Goal: Entertainment & Leisure: Consume media (video, audio)

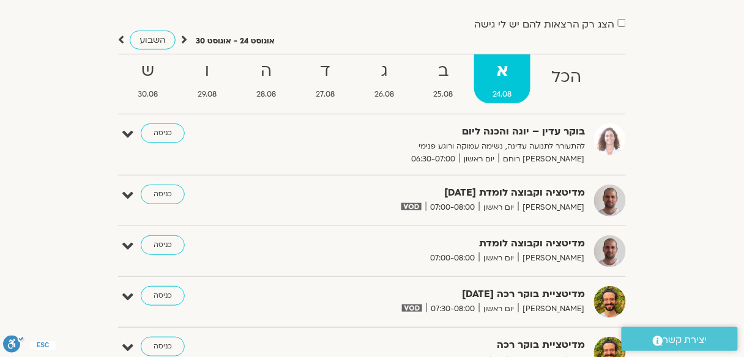
scroll to position [61, 0]
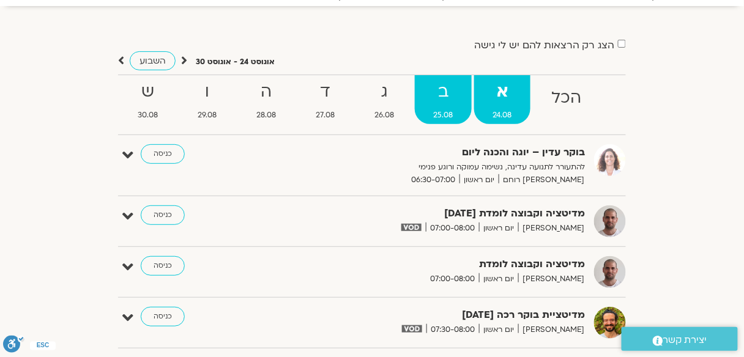
click at [450, 93] on strong "ב" at bounding box center [443, 92] width 57 height 28
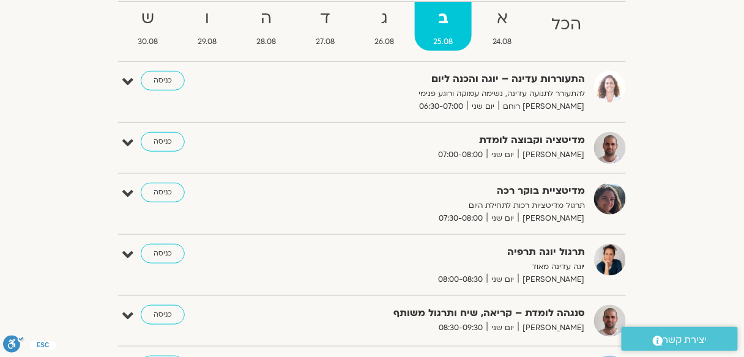
scroll to position [110, 0]
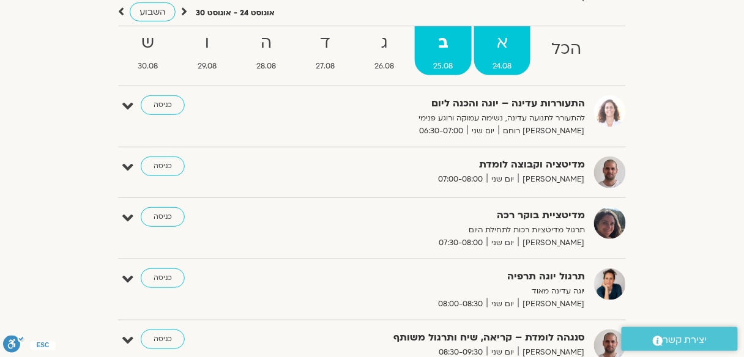
click at [508, 35] on strong "א" at bounding box center [502, 43] width 56 height 28
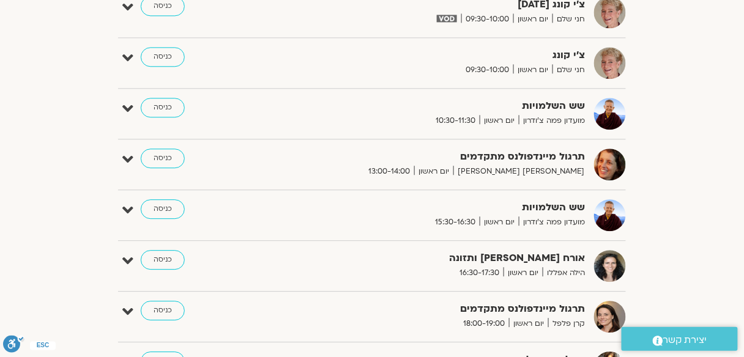
scroll to position [649, 0]
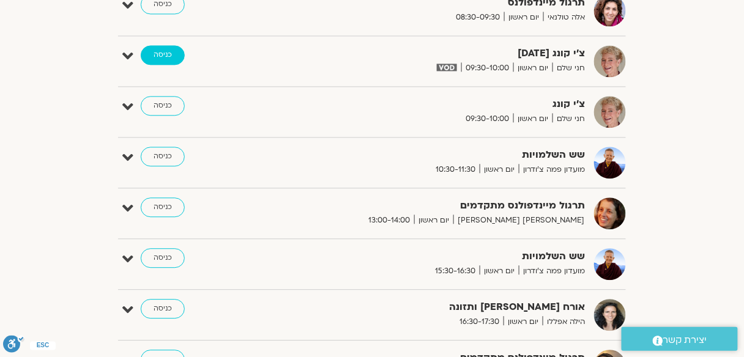
click at [159, 53] on link "כניסה" at bounding box center [163, 55] width 44 height 20
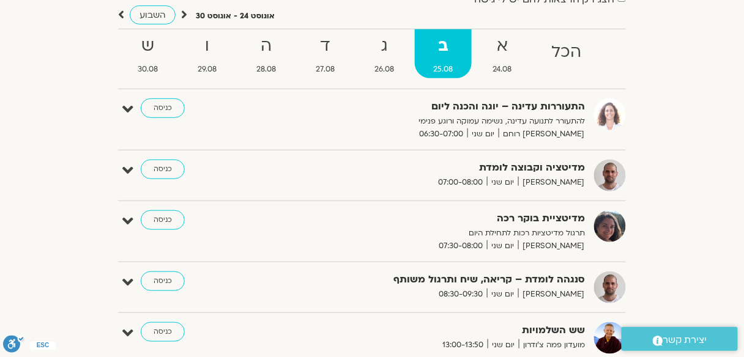
scroll to position [88, 0]
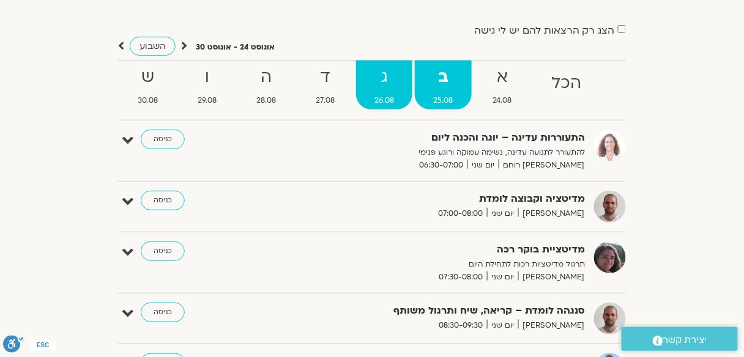
click at [387, 80] on strong "ג" at bounding box center [384, 78] width 57 height 28
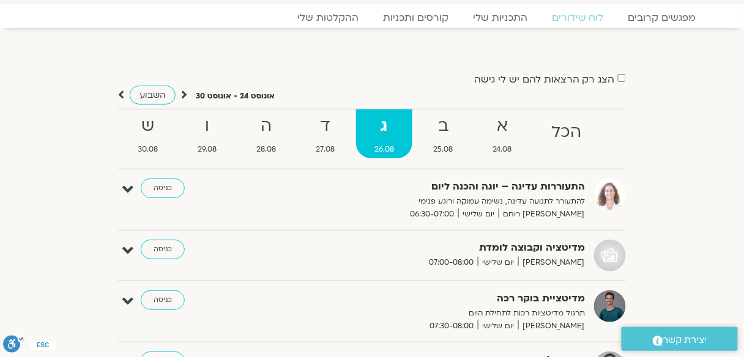
scroll to position [0, 0]
